Goal: Use online tool/utility

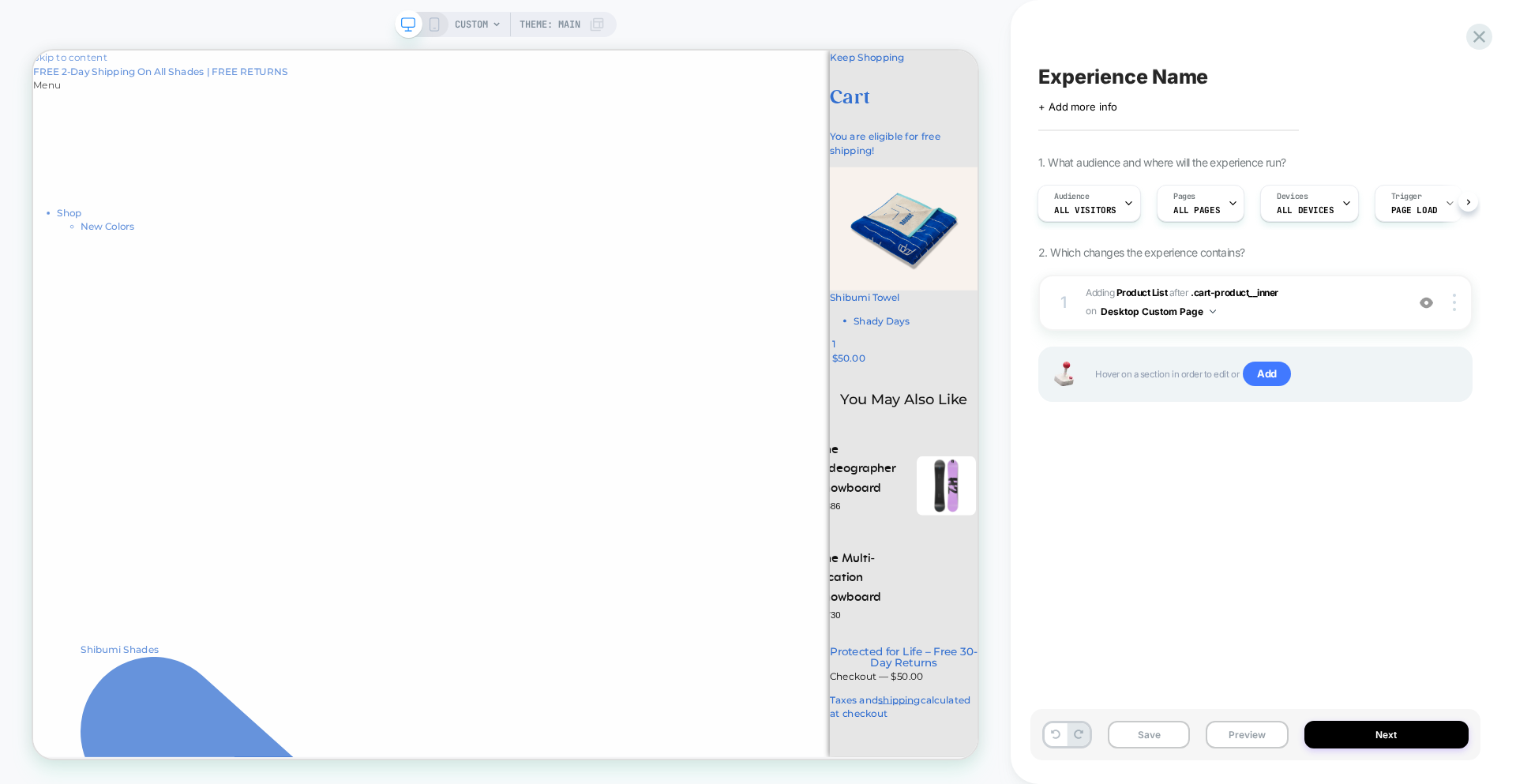
click at [1148, 76] on span "Experience Name" at bounding box center [1123, 76] width 170 height 24
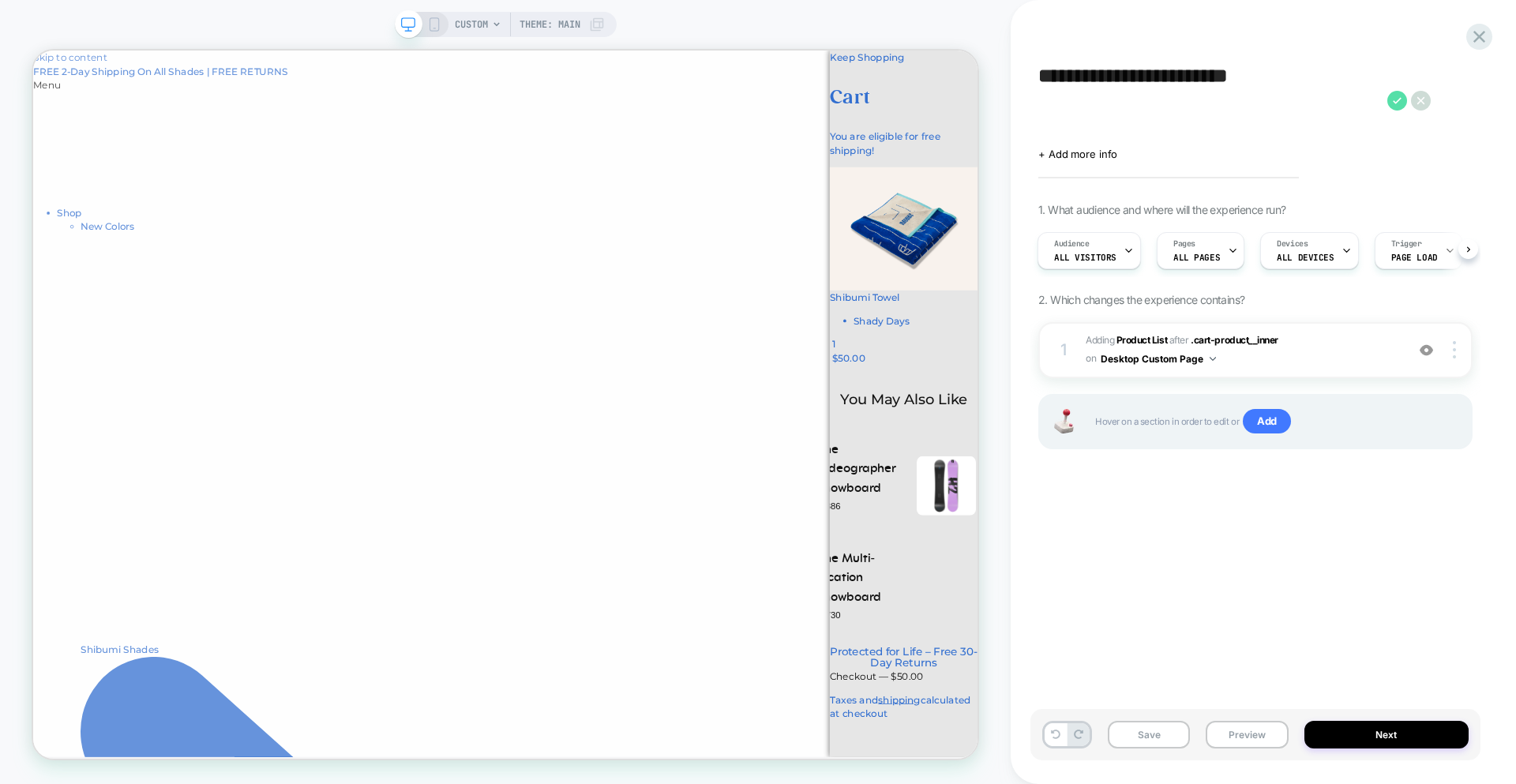
type textarea "**********"
click at [1389, 105] on icon at bounding box center [1397, 100] width 20 height 20
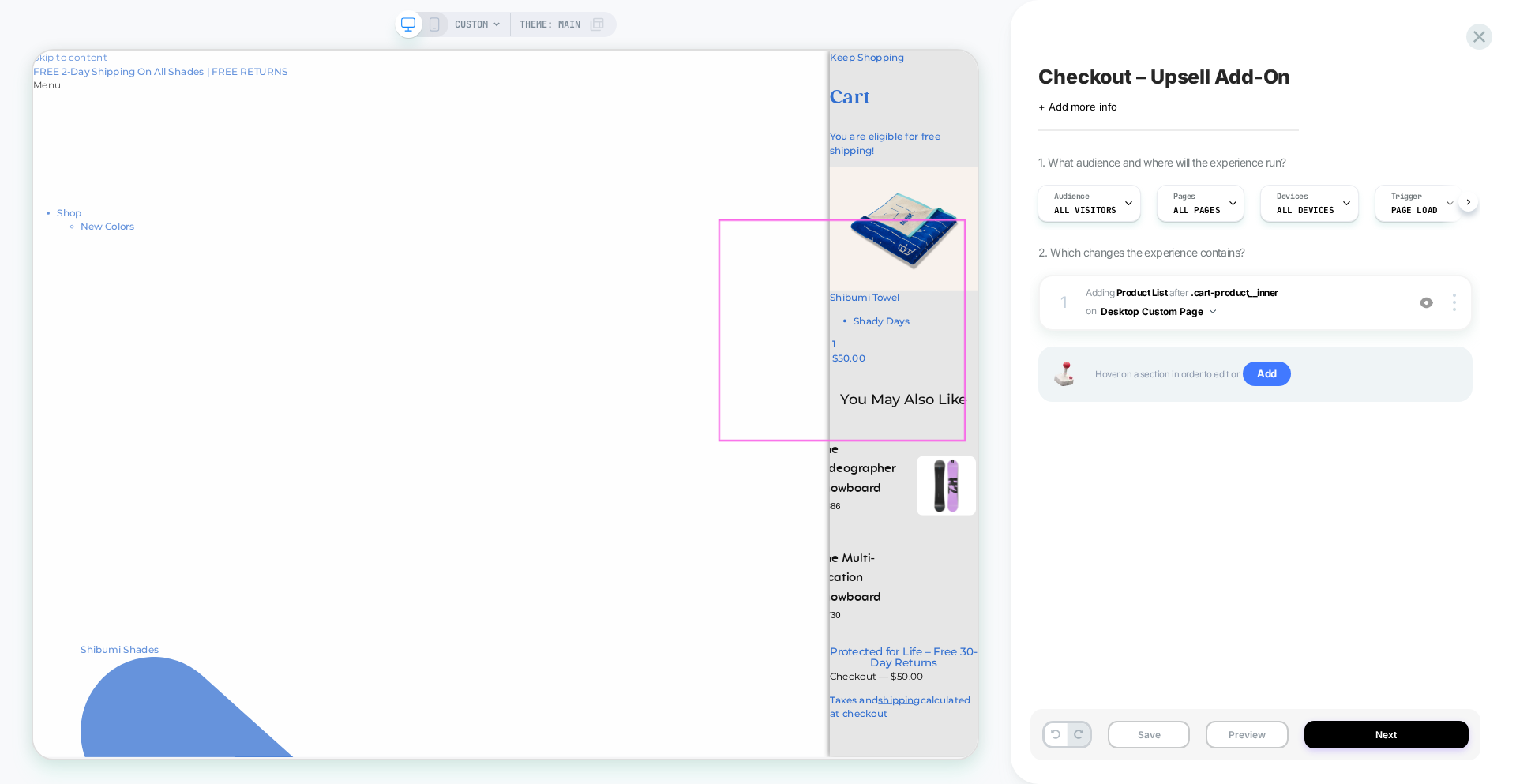
click at [1121, 569] on div "The Videographer Snowboard $886 The Collection Snowboard: Hydrogen $600 The Mul…" at bounding box center [1194, 691] width 198 height 244
click at [1394, 709] on div "Save Preview Next" at bounding box center [1256, 735] width 450 height 52
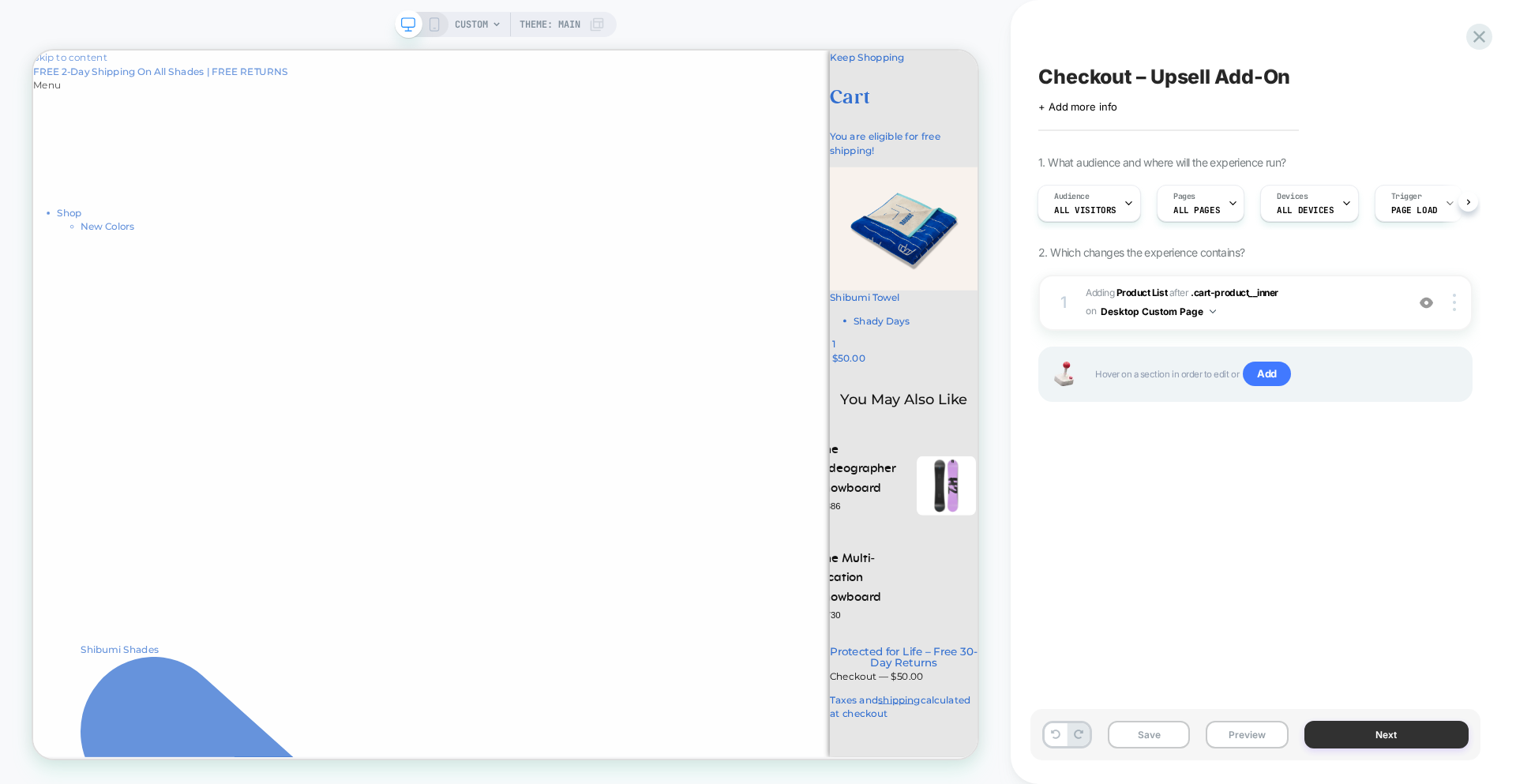
click at [1393, 731] on button "Next" at bounding box center [1387, 734] width 165 height 27
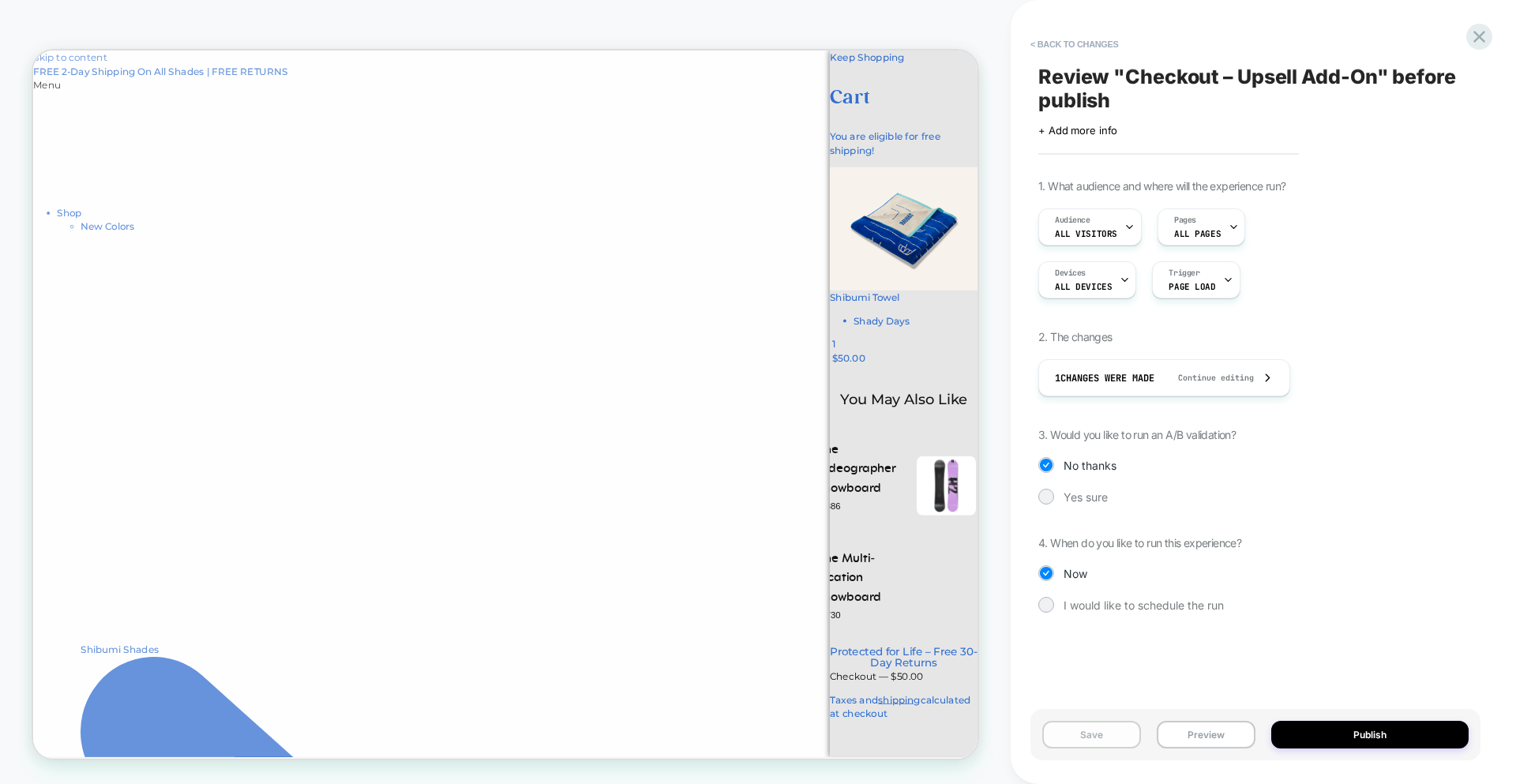
click at [1093, 728] on button "Save" at bounding box center [1091, 734] width 99 height 27
click at [1470, 36] on icon at bounding box center [1479, 36] width 21 height 21
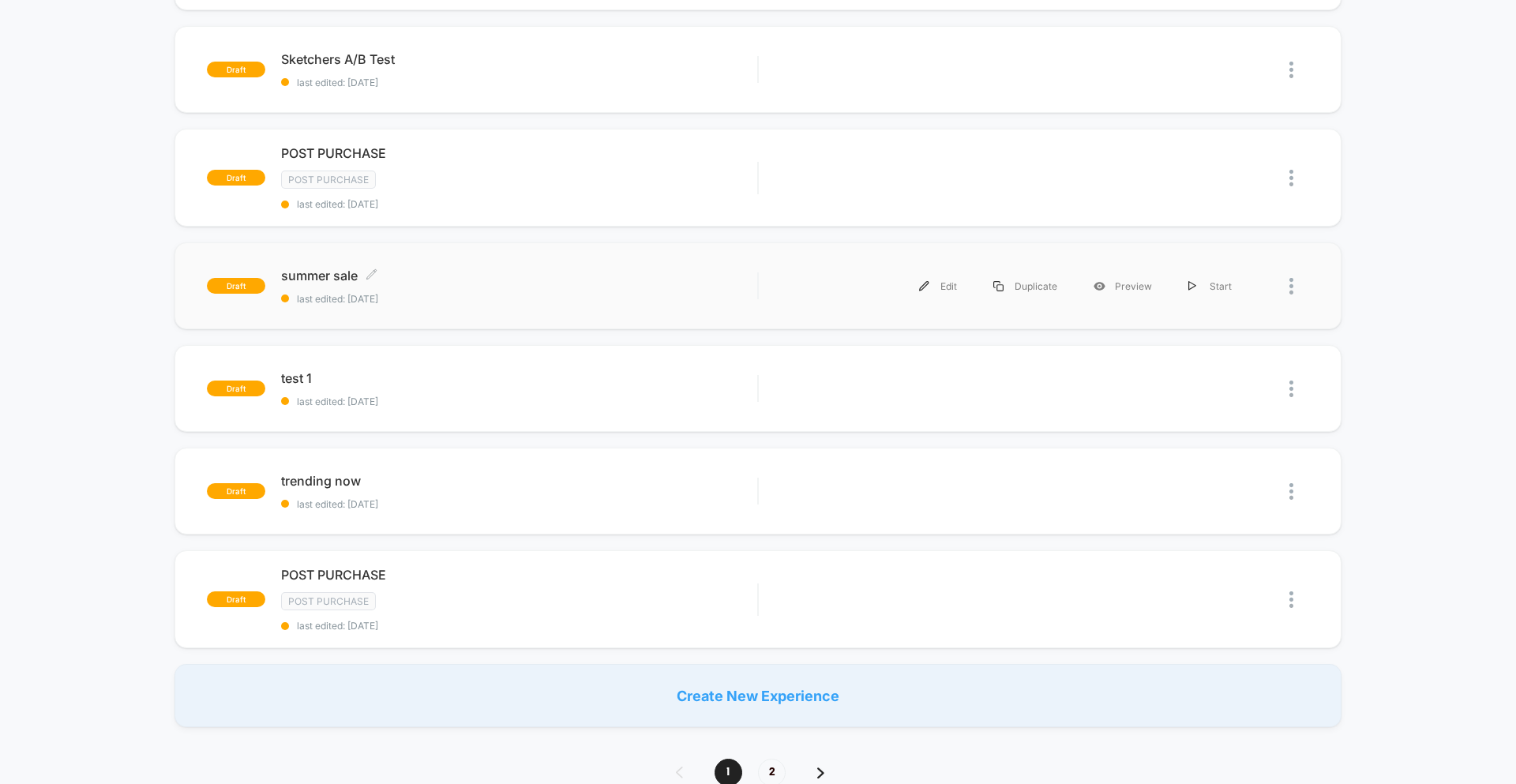
scroll to position [757, 0]
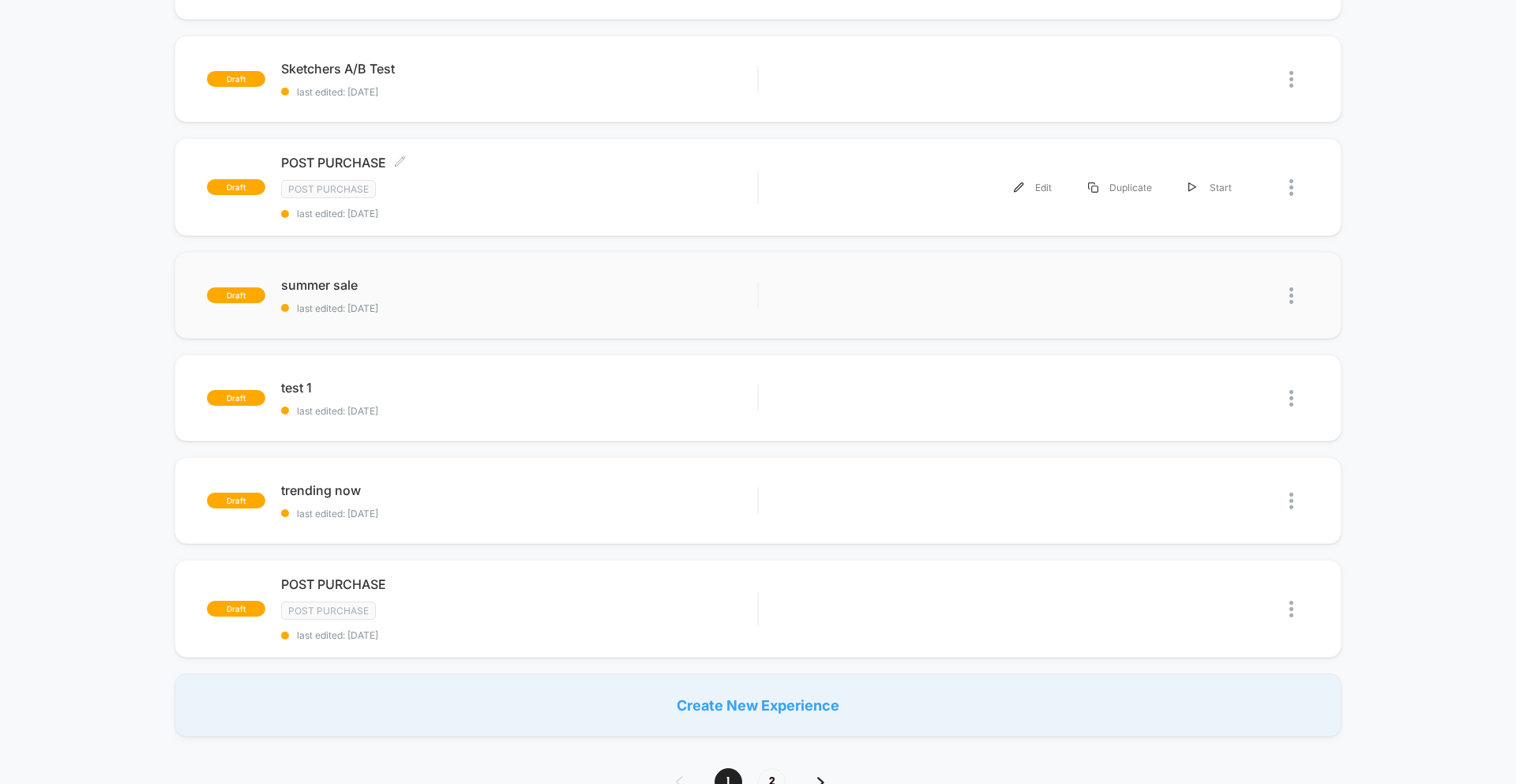
click at [717, 176] on div "POST PURCHASE Click to edit experience details Click to edit experience details…" at bounding box center [519, 186] width 476 height 64
